Goal: Task Accomplishment & Management: Use online tool/utility

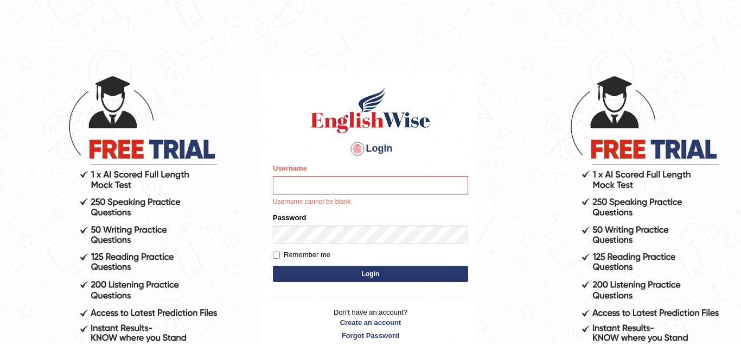
click at [430, 48] on main "Login Please fix the following errors: Username Username cannot be blank. Passw…" at bounding box center [370, 197] width 217 height 320
click at [311, 186] on input "Username" at bounding box center [370, 185] width 195 height 18
type input "KuljeetB"
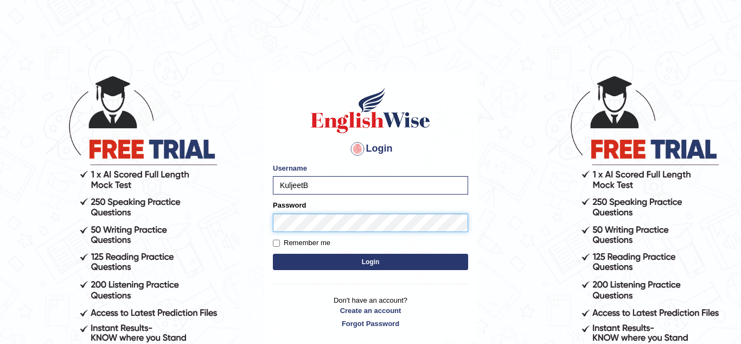
click at [273, 253] on button "Login" at bounding box center [370, 261] width 195 height 16
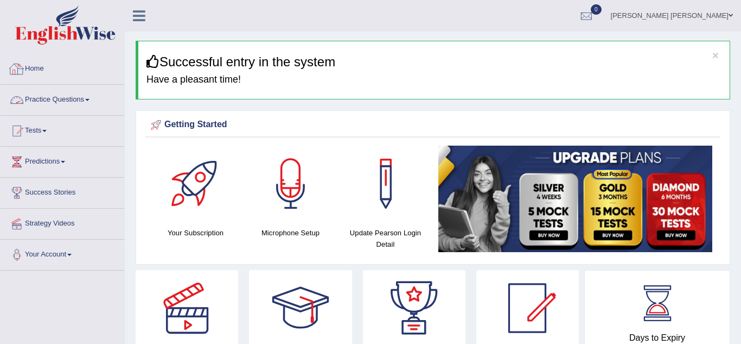
click at [87, 96] on link "Practice Questions" at bounding box center [63, 98] width 124 height 27
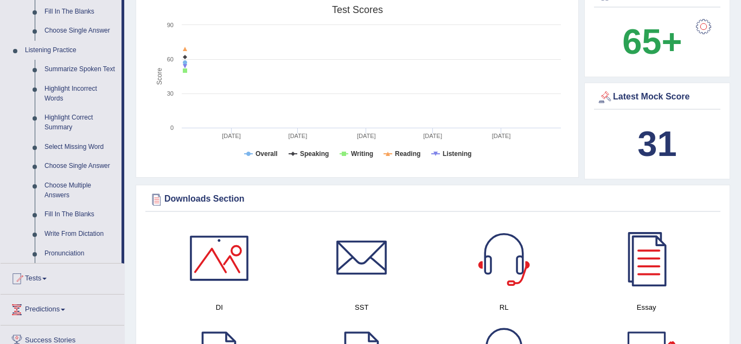
scroll to position [434, 0]
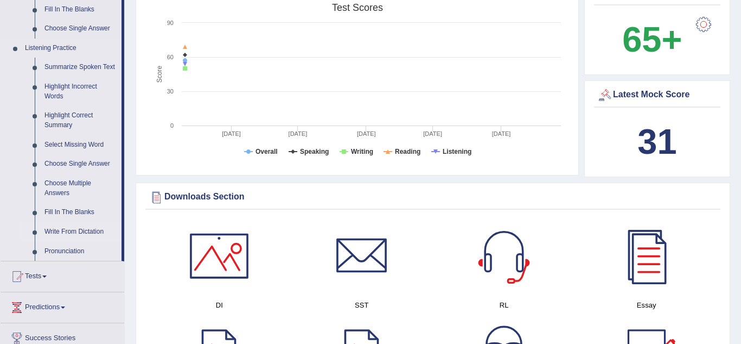
click at [71, 231] on link "Write From Dictation" at bounding box center [81, 232] width 82 height 20
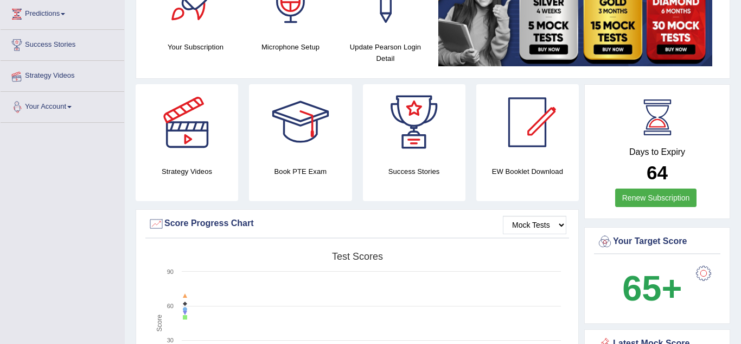
scroll to position [129, 0]
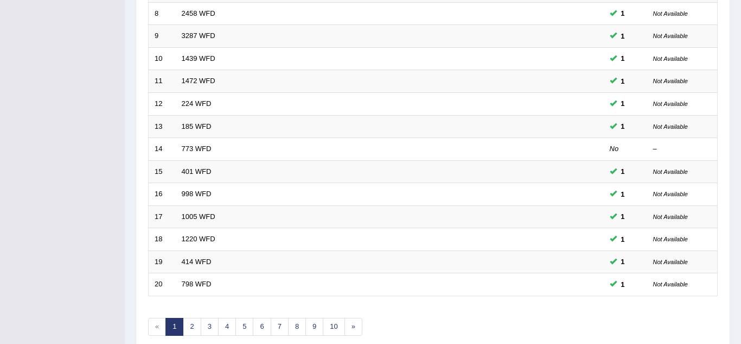
scroll to position [326, 0]
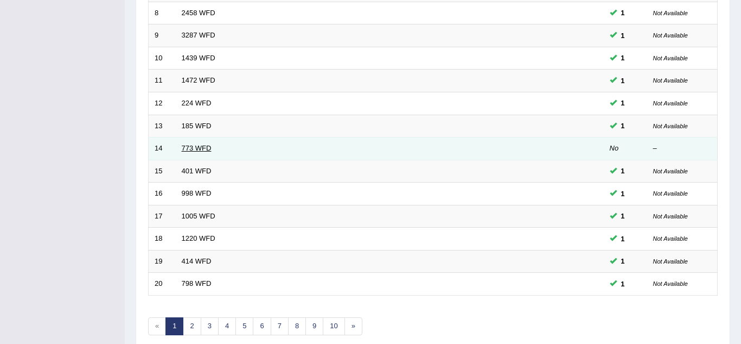
click at [199, 150] on link "773 WFD" at bounding box center [197, 148] width 30 height 8
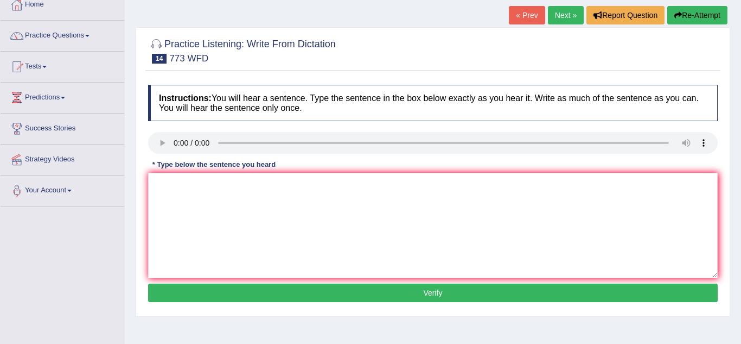
scroll to position [65, 0]
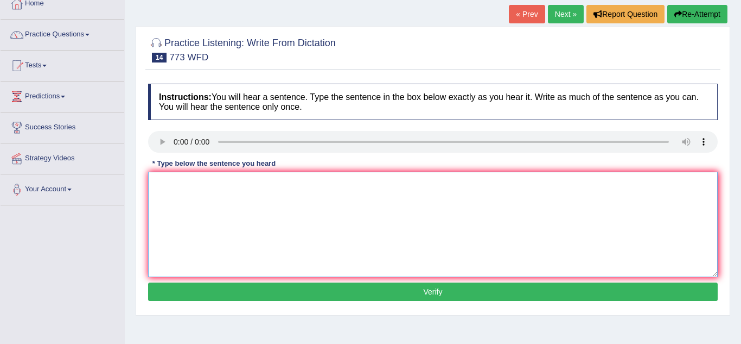
click at [181, 189] on textarea at bounding box center [433, 223] width 570 height 105
type textarea "Gravity is extraordinary weak and quantum is immpossible to study."
click at [215, 296] on button "Verify" at bounding box center [433, 291] width 570 height 18
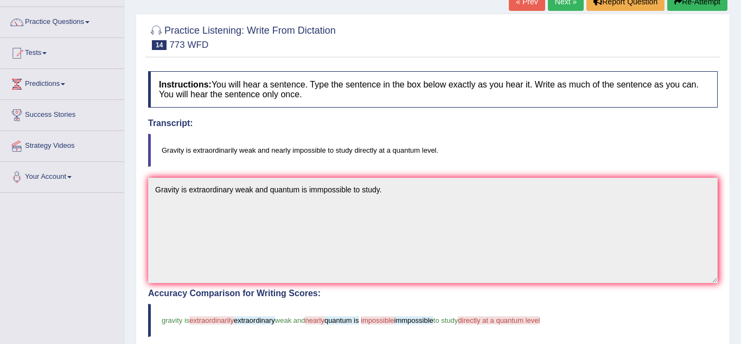
scroll to position [56, 0]
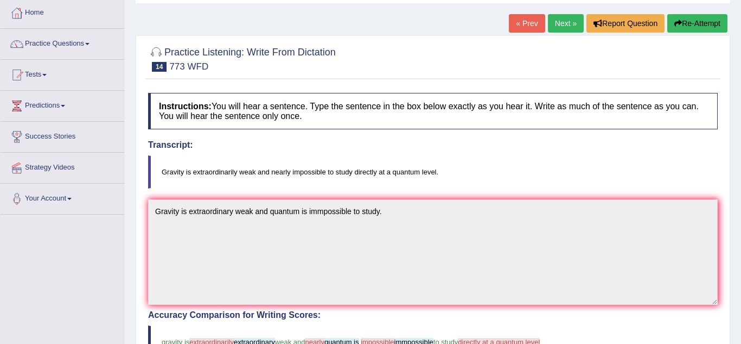
click at [568, 20] on link "Next »" at bounding box center [566, 23] width 36 height 18
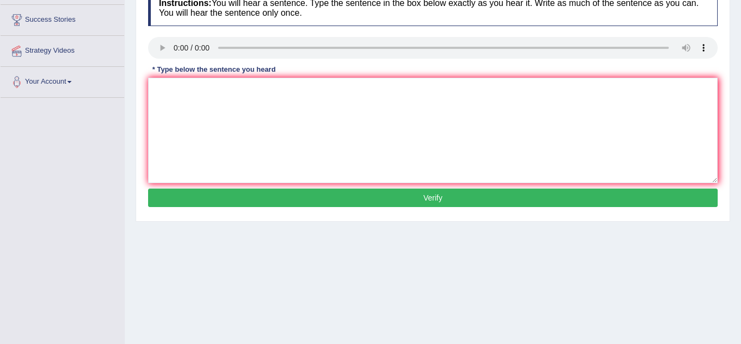
scroll to position [152, 0]
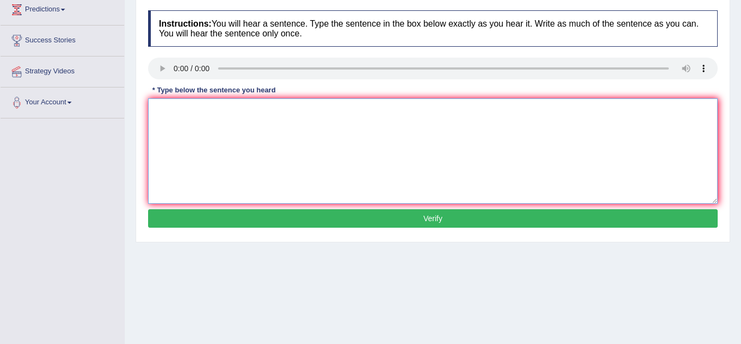
click at [179, 116] on textarea at bounding box center [433, 150] width 570 height 105
type textarea "Students lives in Univversity during the whole term time."
click at [302, 221] on button "Verify" at bounding box center [433, 218] width 570 height 18
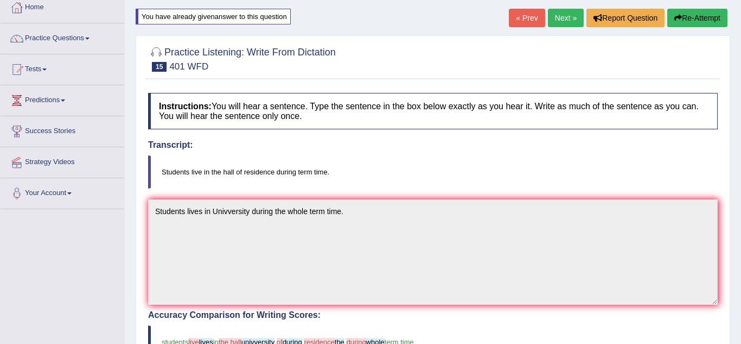
scroll to position [40, 0]
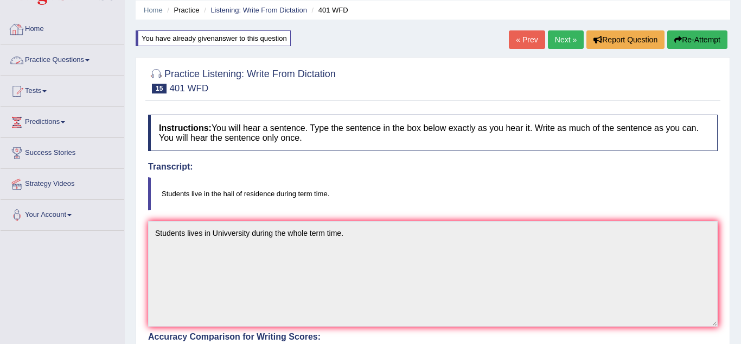
click at [90, 59] on span at bounding box center [87, 60] width 4 height 2
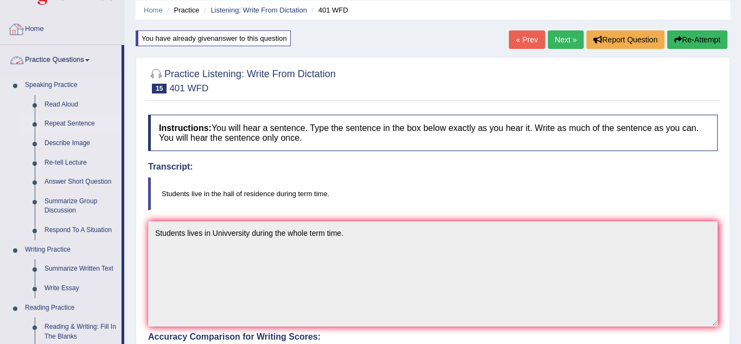
click at [22, 130] on li "Repeat Sentence" at bounding box center [70, 124] width 101 height 20
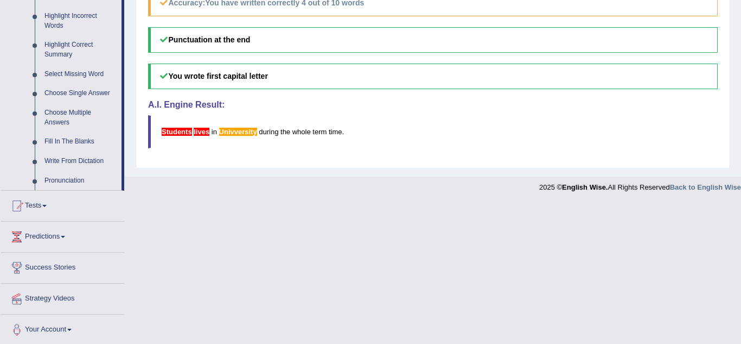
scroll to position [507, 0]
